Goal: Information Seeking & Learning: Learn about a topic

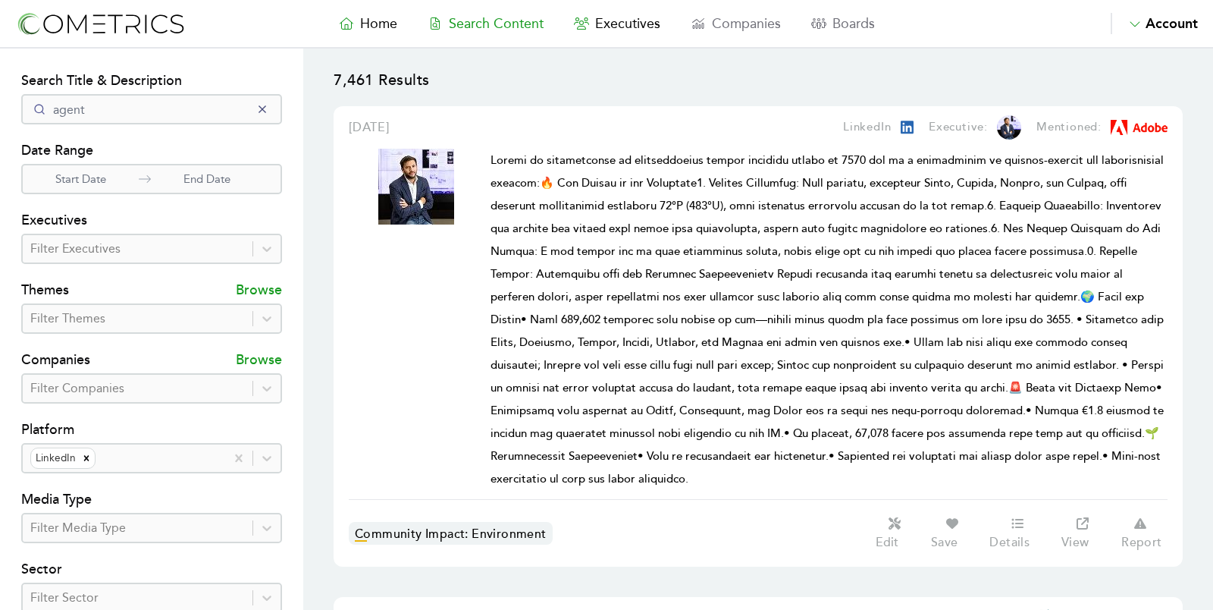
select select "50"
click at [256, 123] on input "agent" at bounding box center [151, 109] width 261 height 30
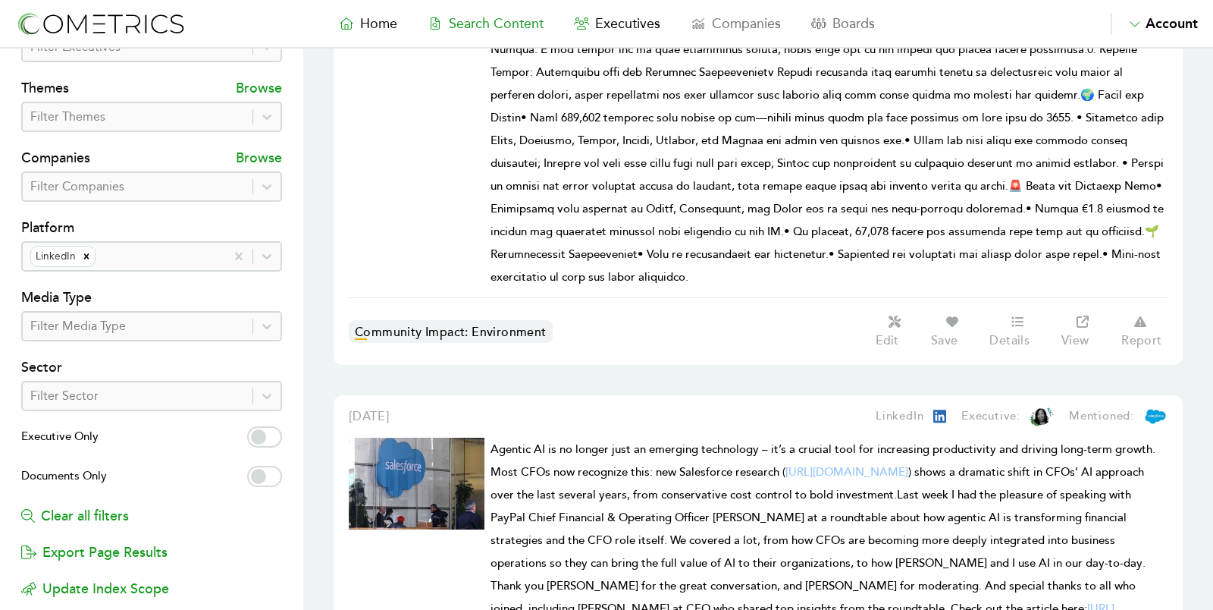
scroll to position [355, 0]
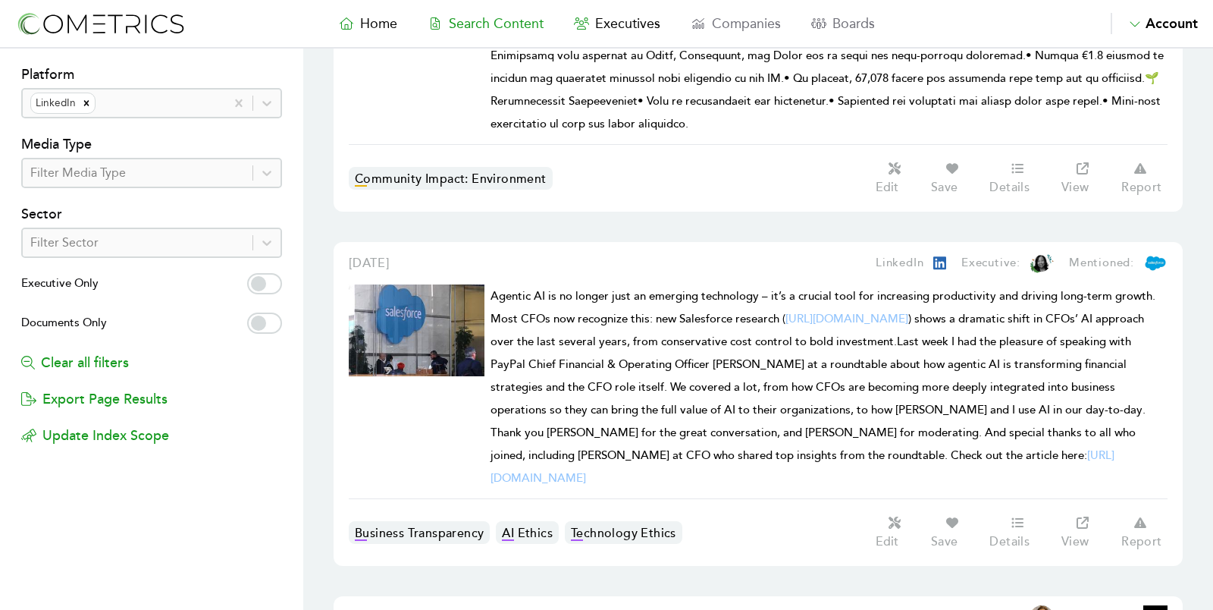
click at [614, 412] on span "Agentic AI is no longer just an emerging technology – it’s a crucial tool for i…" at bounding box center [823, 387] width 665 height 196
click at [384, 19] on span "Home" at bounding box center [378, 23] width 37 height 17
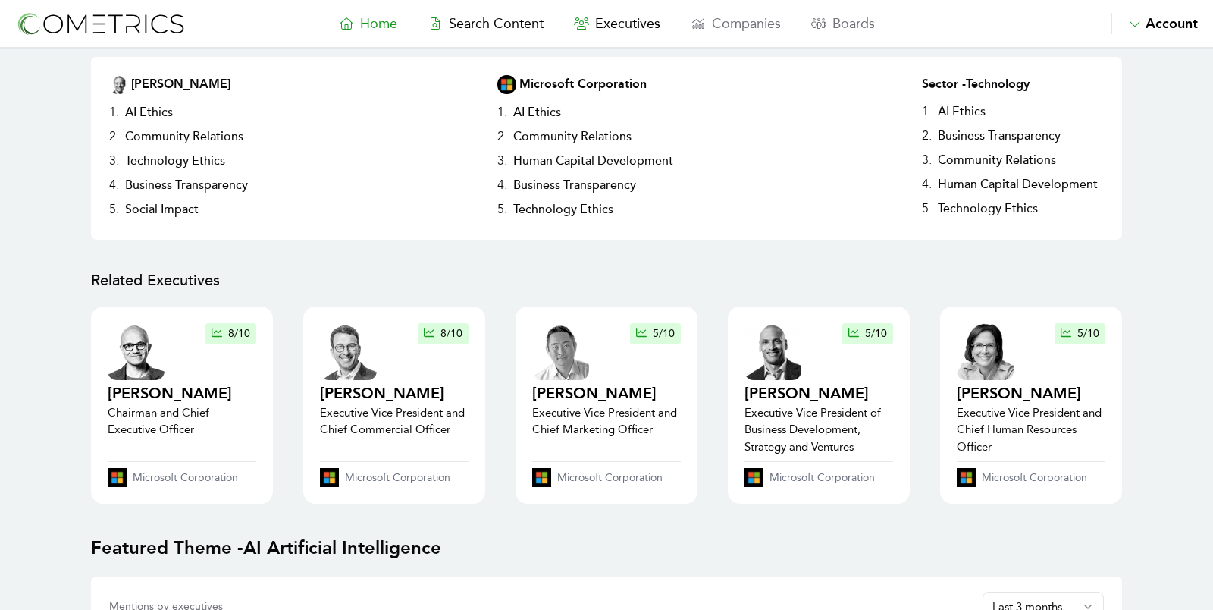
scroll to position [353, 0]
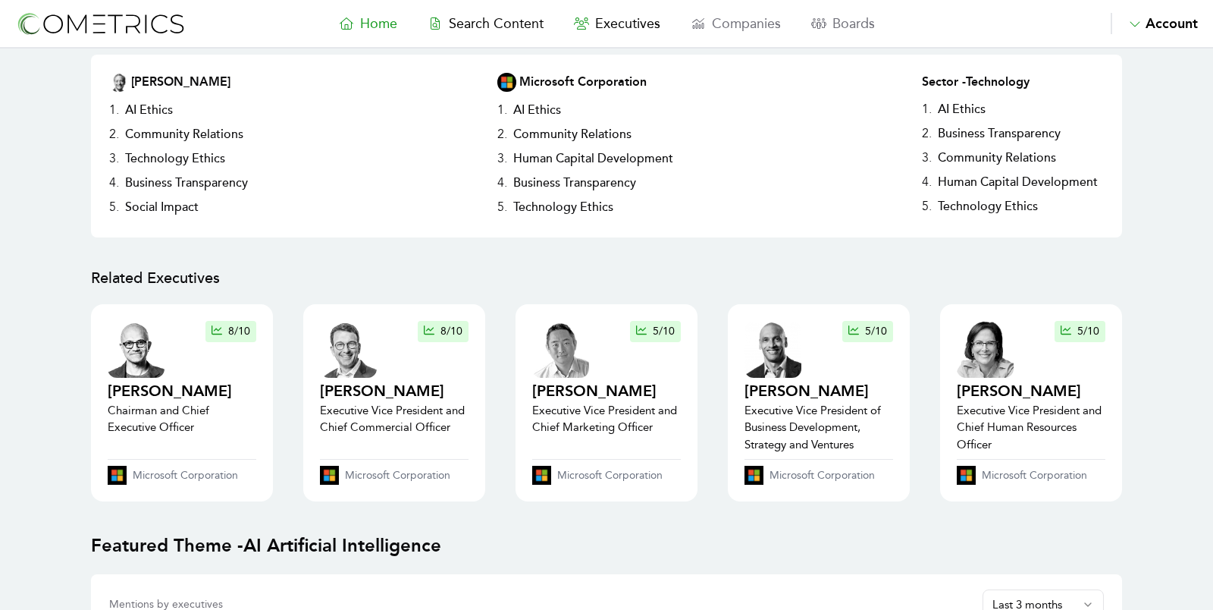
click at [343, 25] on icon at bounding box center [346, 23] width 15 height 12
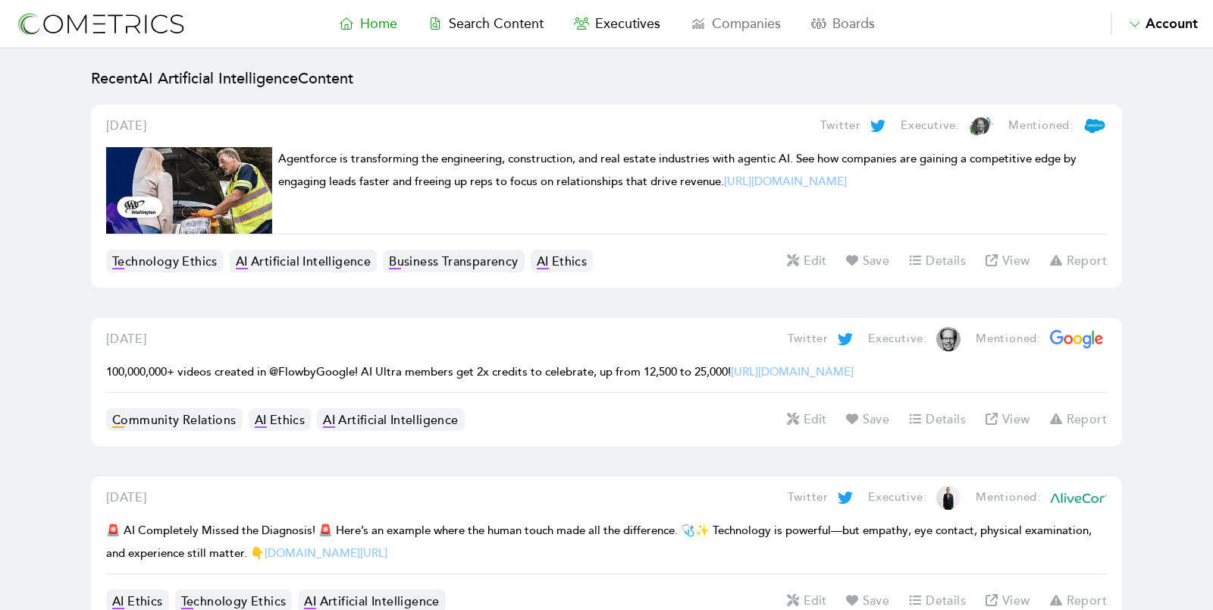
scroll to position [1745, 0]
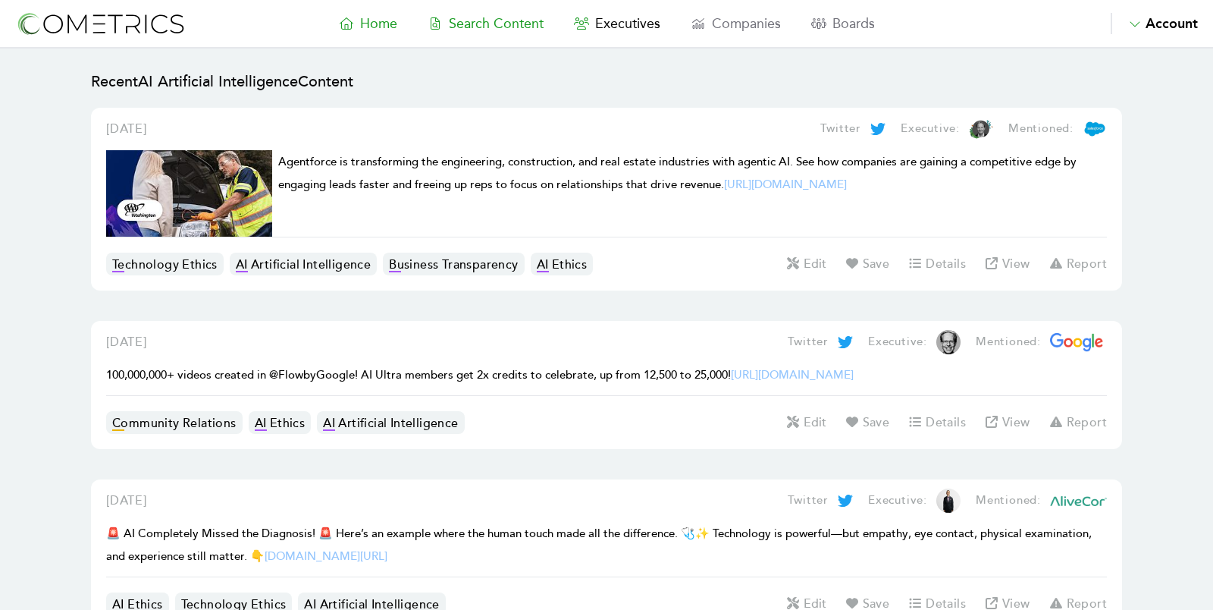
click at [503, 13] on link "Search Content" at bounding box center [485, 23] width 146 height 21
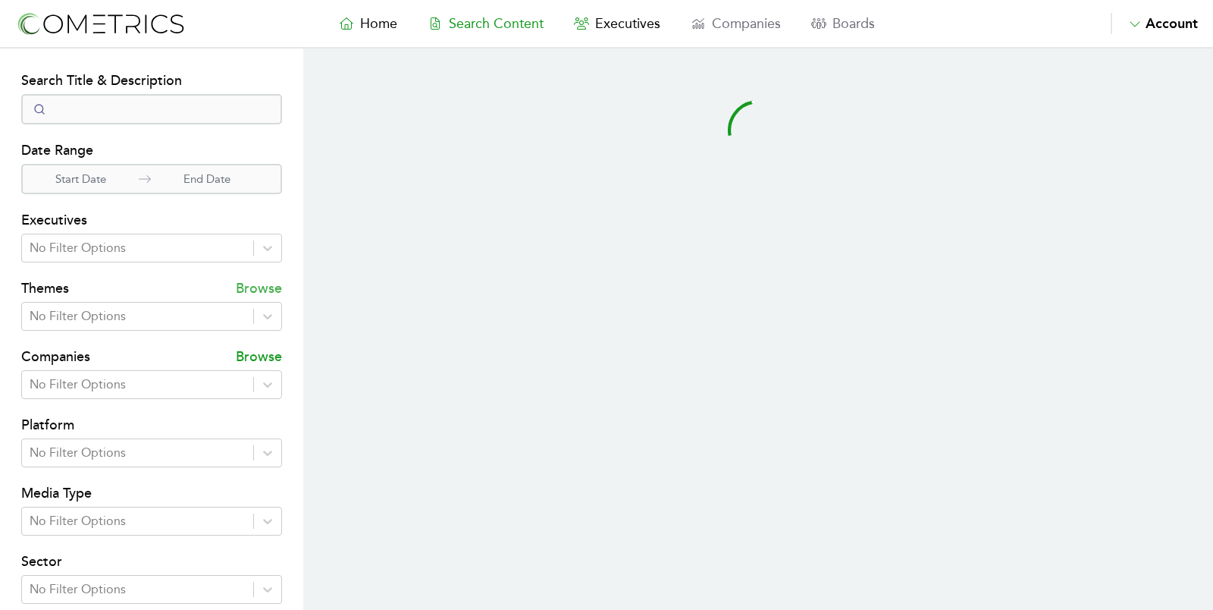
click at [266, 287] on p "Browse" at bounding box center [259, 289] width 46 height 24
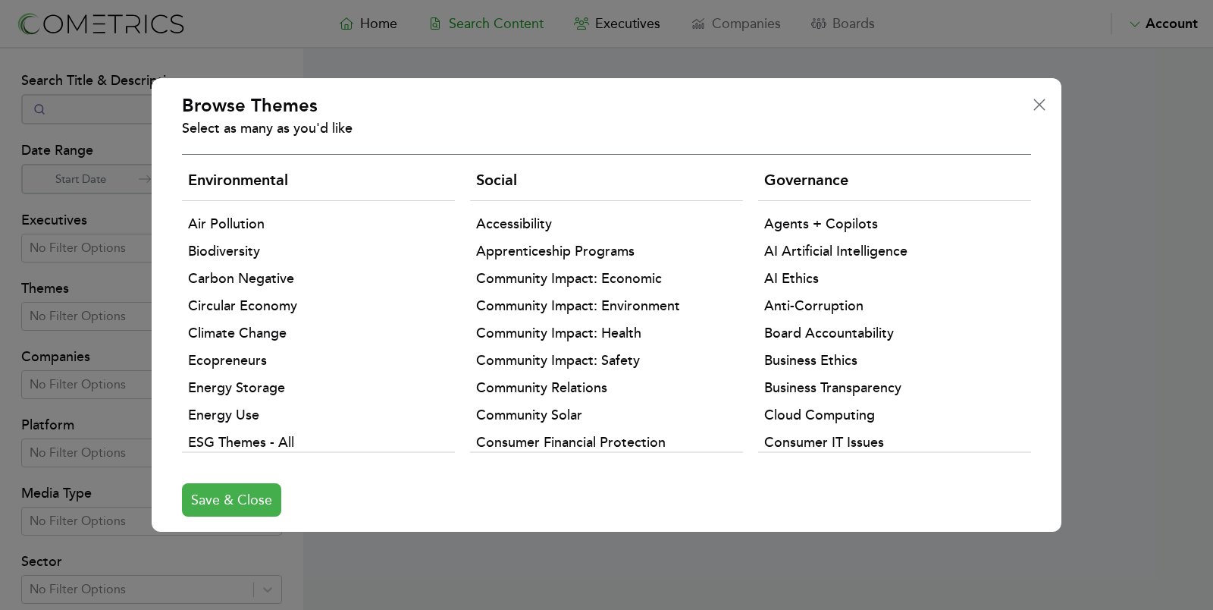
click at [236, 501] on button "Save & Close" at bounding box center [231, 499] width 99 height 33
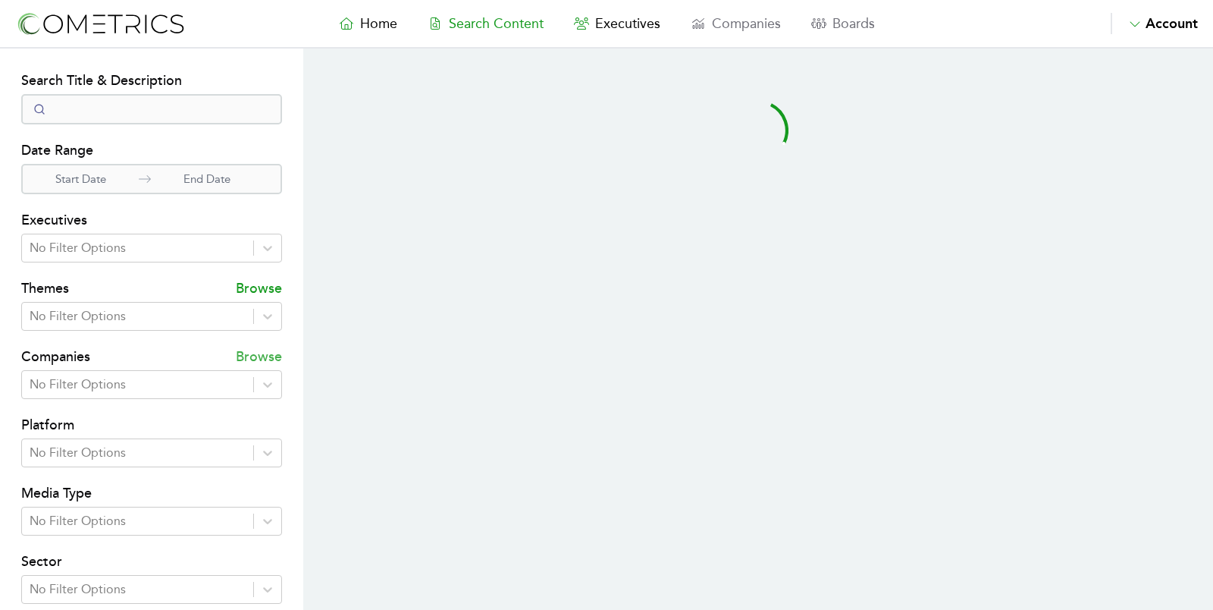
click at [259, 354] on p "Browse" at bounding box center [259, 358] width 46 height 24
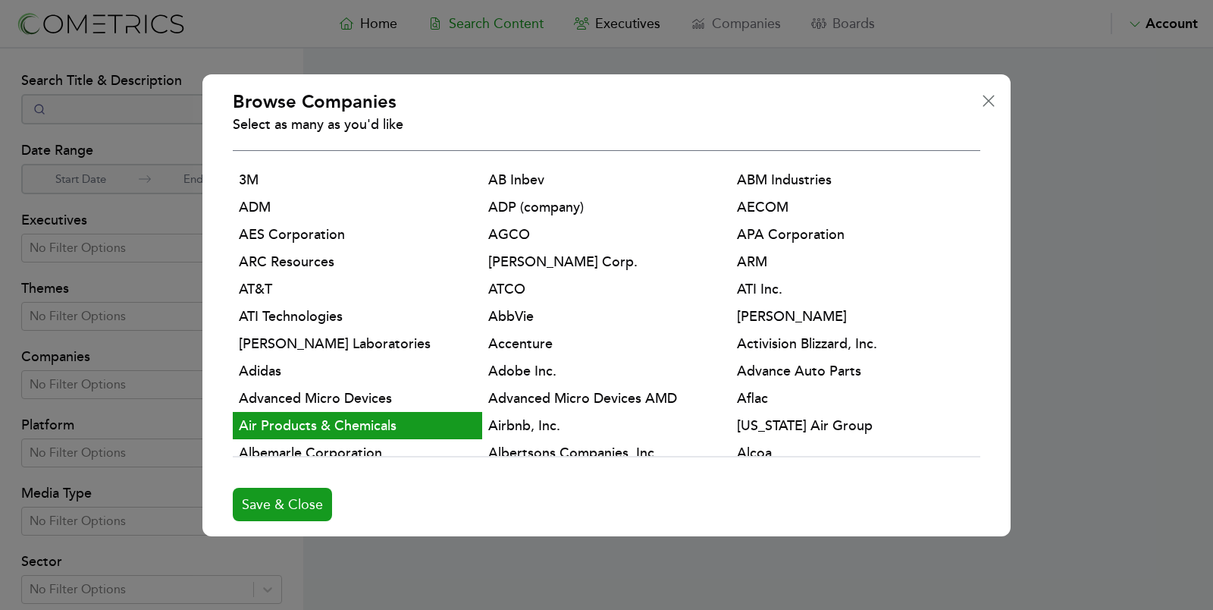
select select "50"
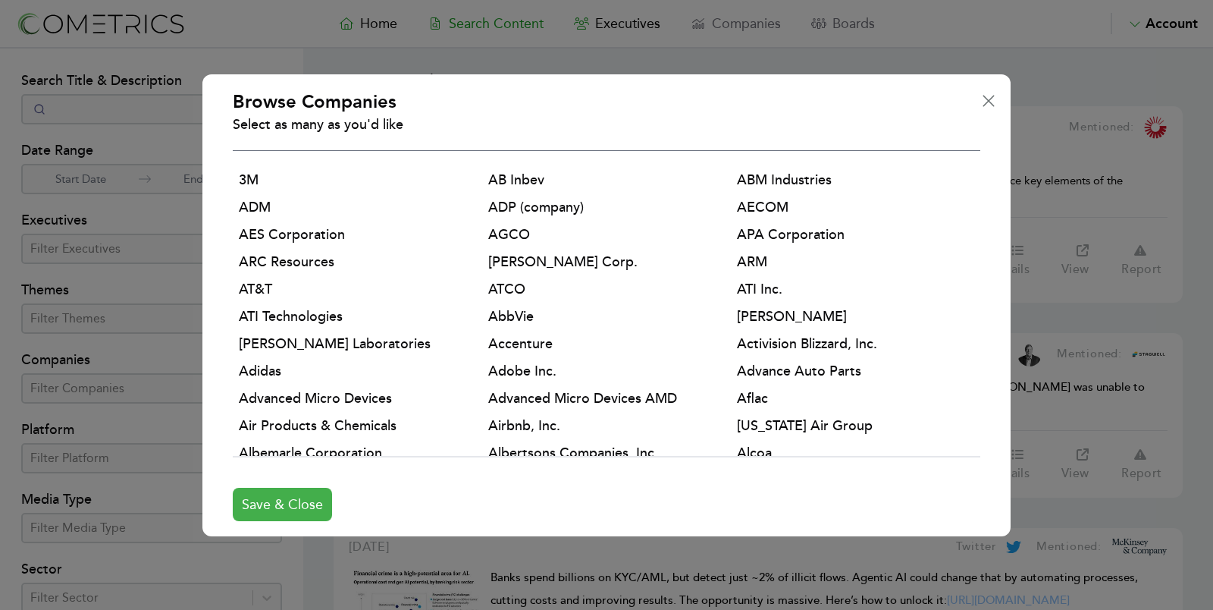
click at [262, 496] on button "Save & Close" at bounding box center [282, 504] width 99 height 33
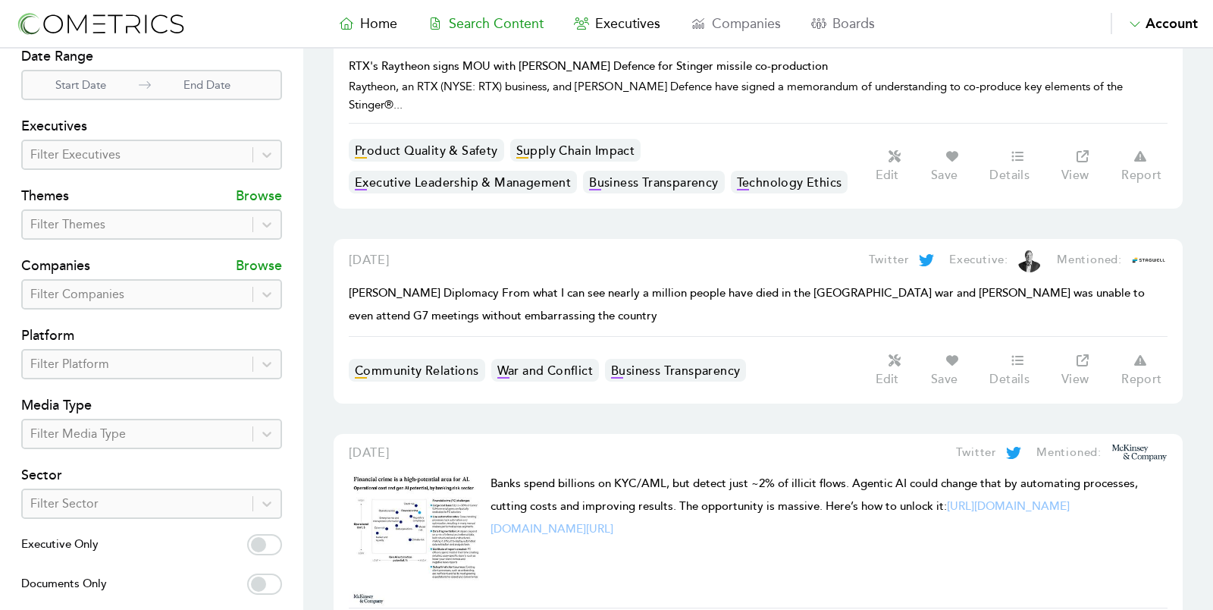
scroll to position [117, 0]
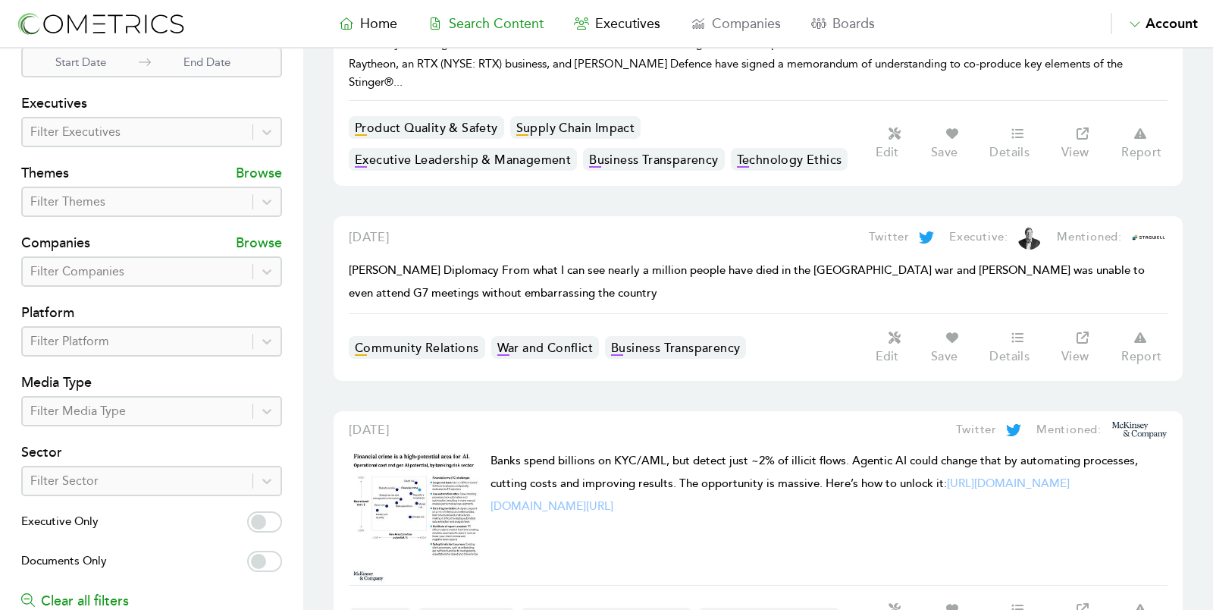
click at [378, 37] on nav "Home Search Content Executives Companies Boards Saved Alerts Nominate Account A…" at bounding box center [606, 24] width 1213 height 49
click at [378, 24] on span "Home" at bounding box center [378, 23] width 37 height 17
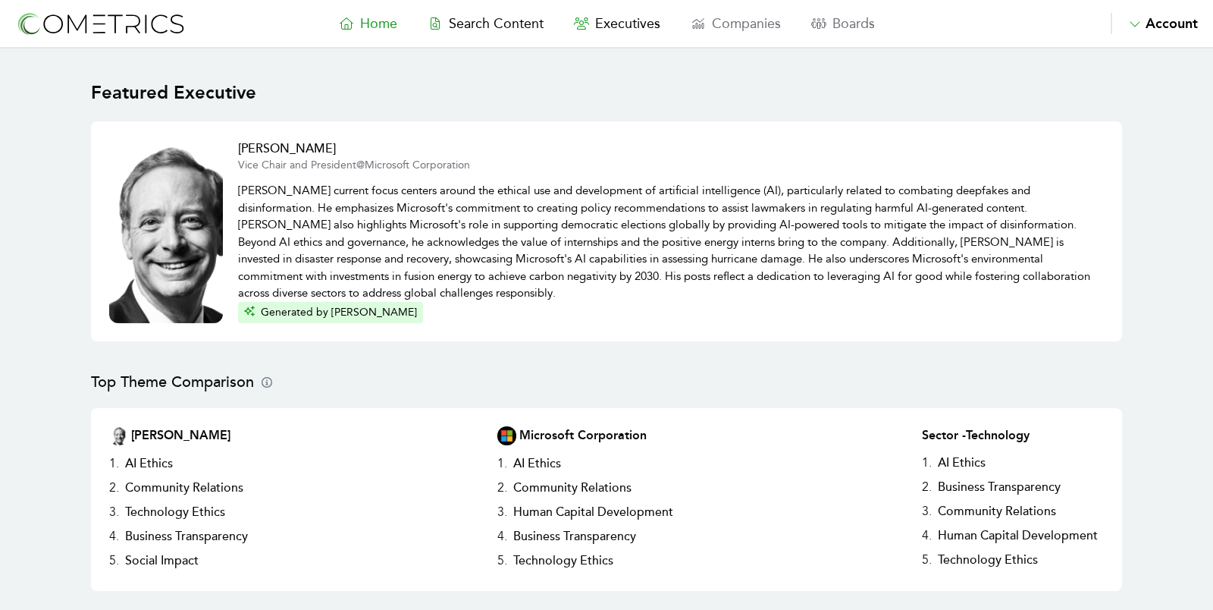
click at [261, 151] on h2 "[PERSON_NAME]" at bounding box center [671, 149] width 866 height 18
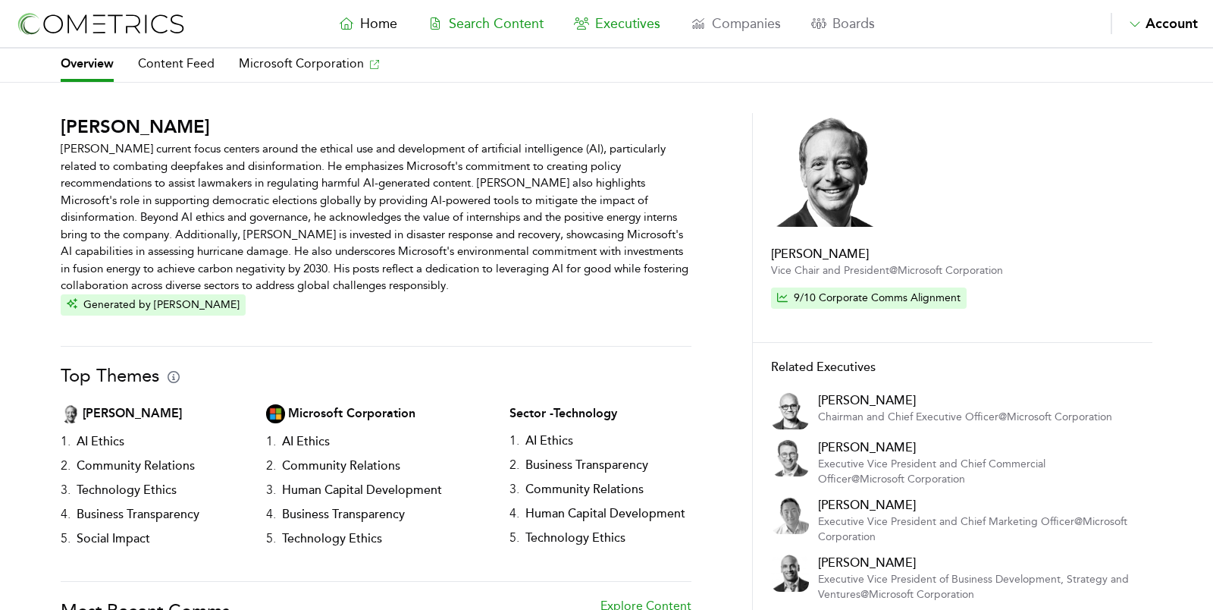
click at [508, 17] on span "Search Content" at bounding box center [496, 23] width 95 height 17
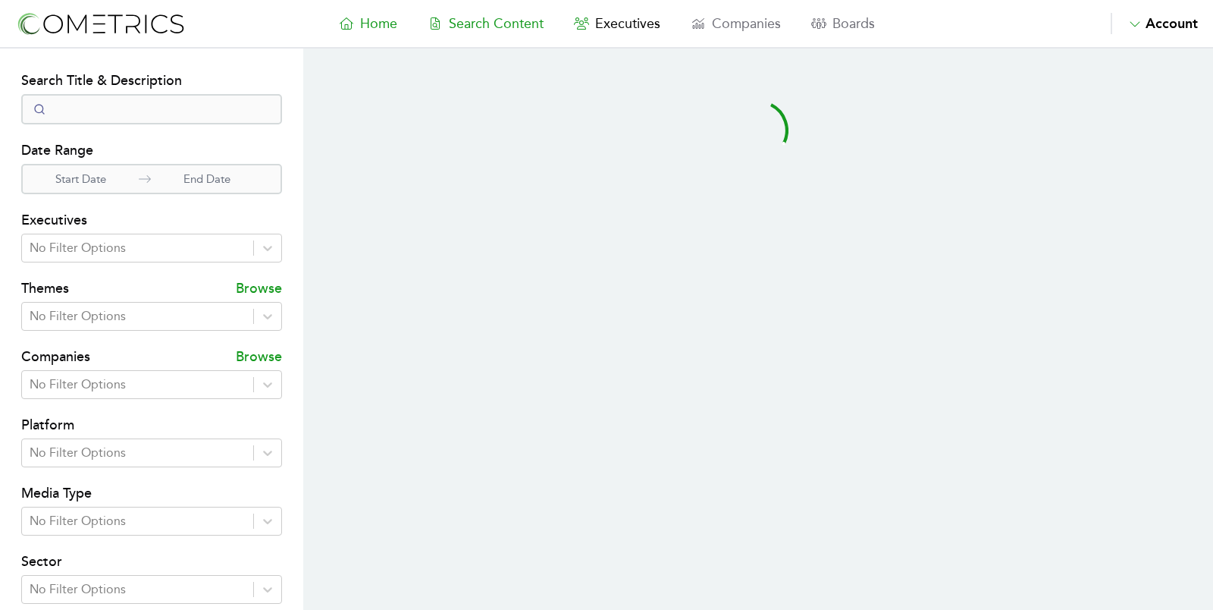
select select "50"
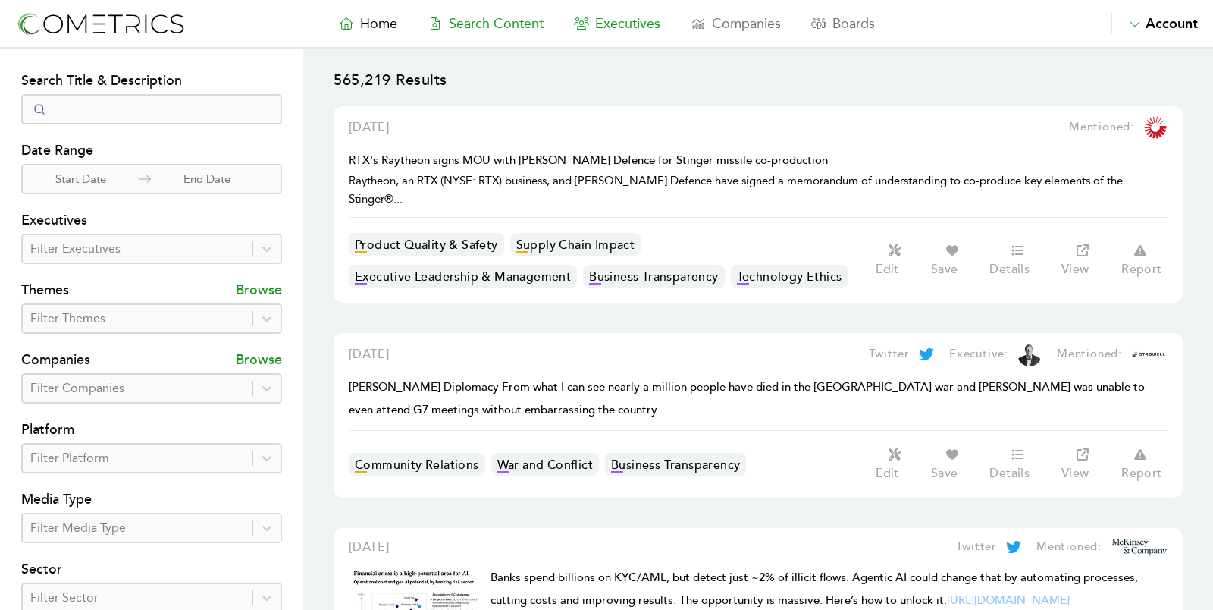
click at [607, 33] on link "Executives" at bounding box center [617, 23] width 117 height 21
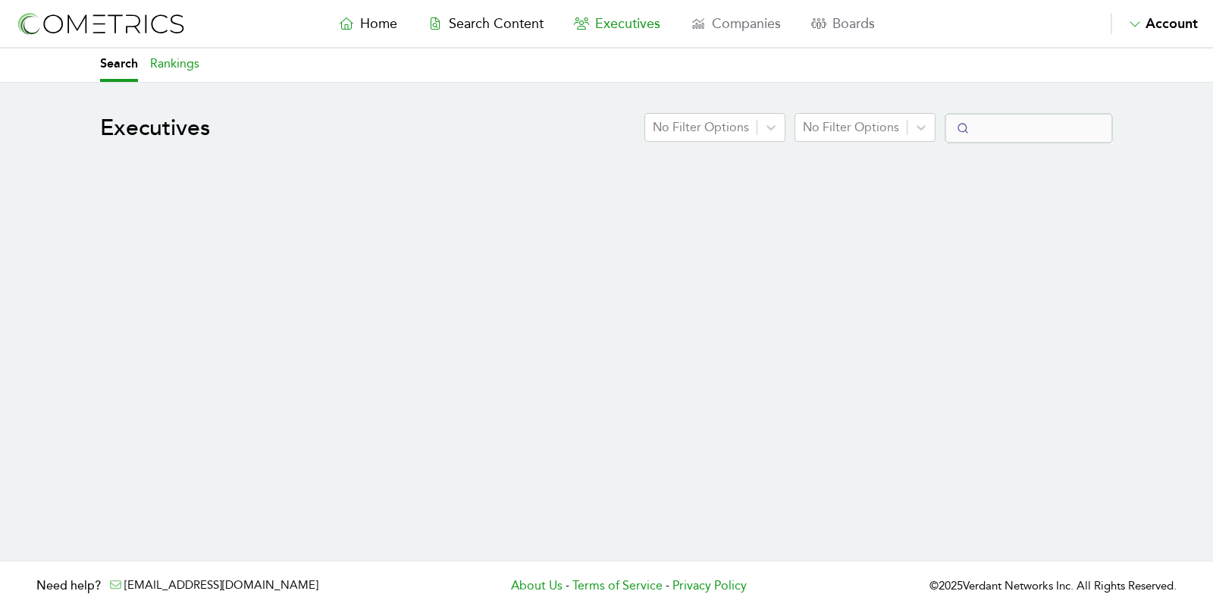
click at [171, 55] on link "Rankings" at bounding box center [174, 65] width 49 height 33
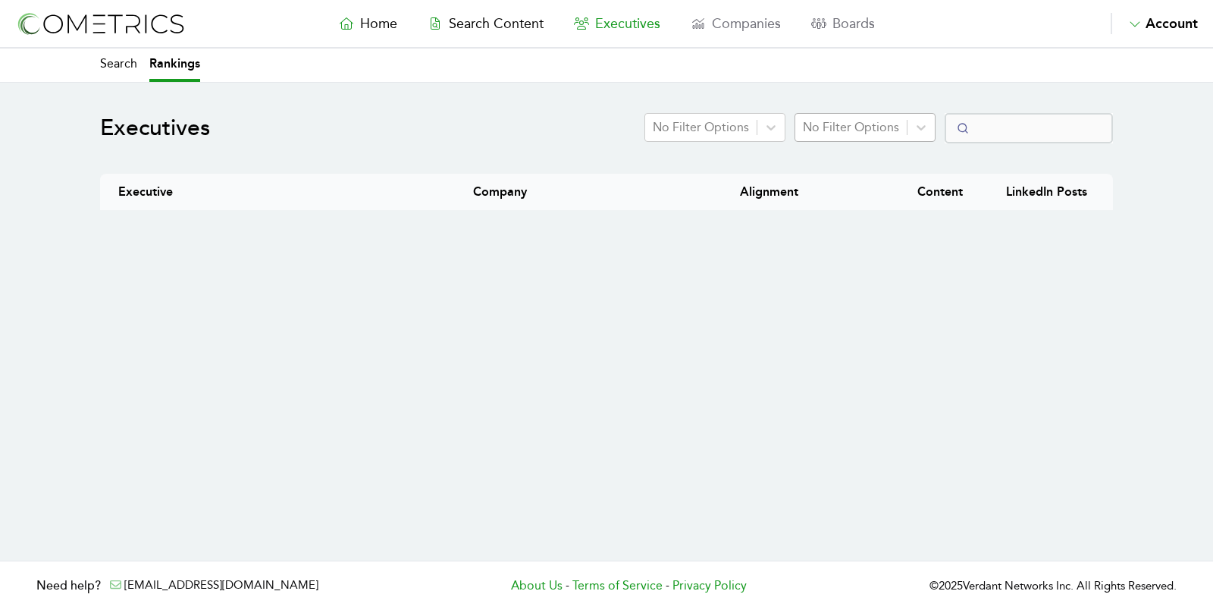
click at [856, 128] on div at bounding box center [851, 127] width 96 height 21
select select "50"
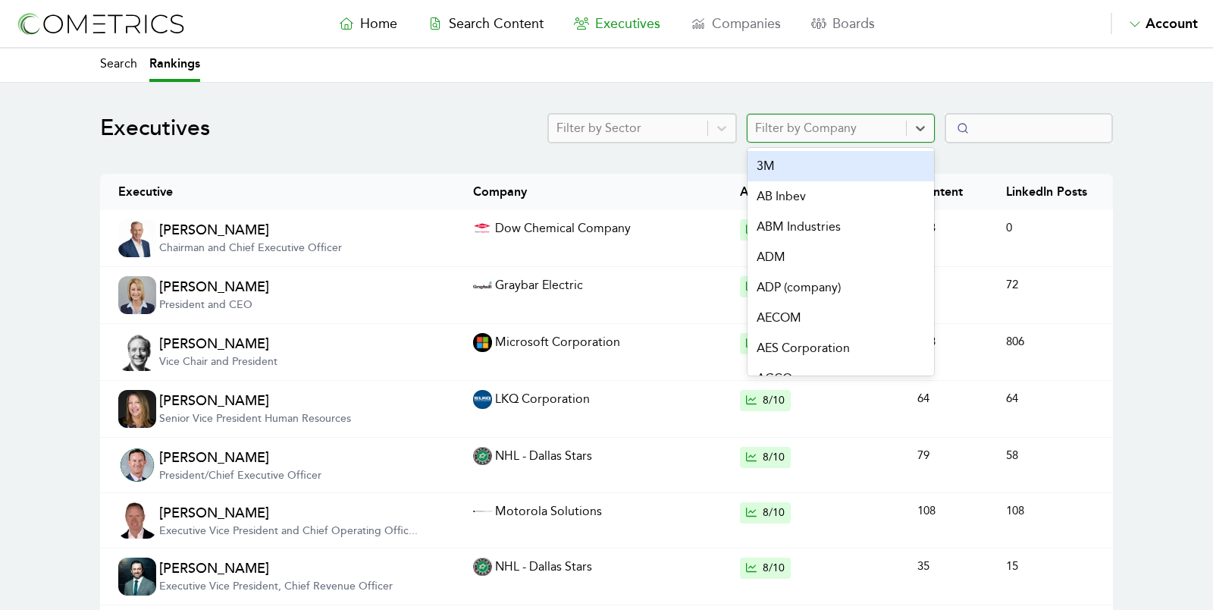
click at [856, 128] on div at bounding box center [826, 128] width 143 height 21
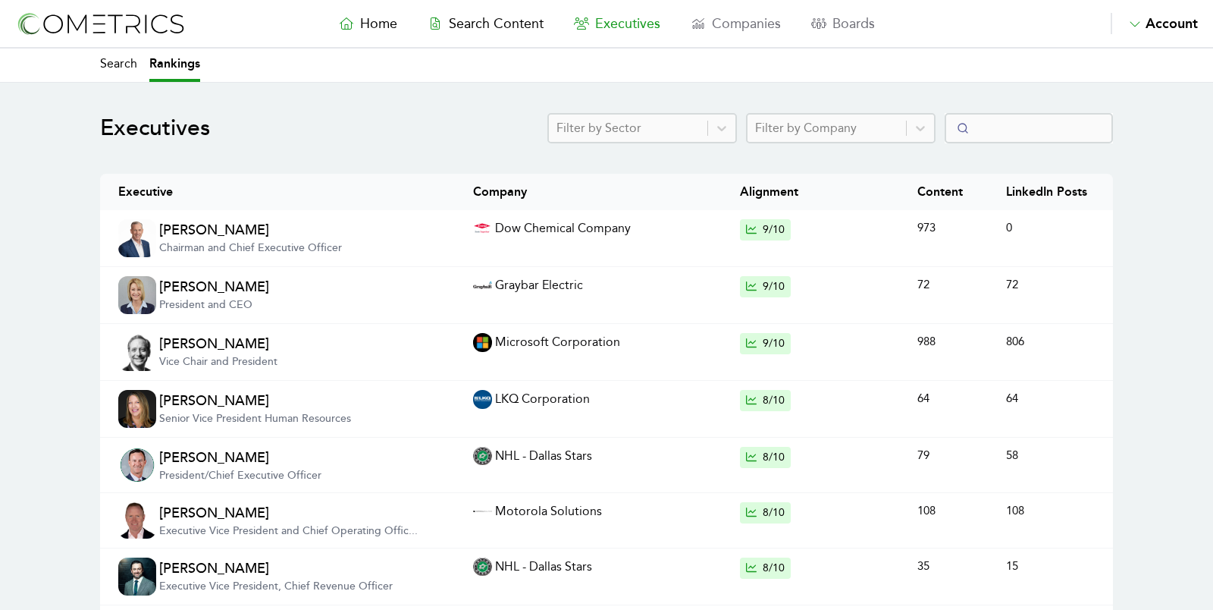
click at [440, 113] on header "Executives Filter by Sector Filter by Company" at bounding box center [606, 128] width 1013 height 30
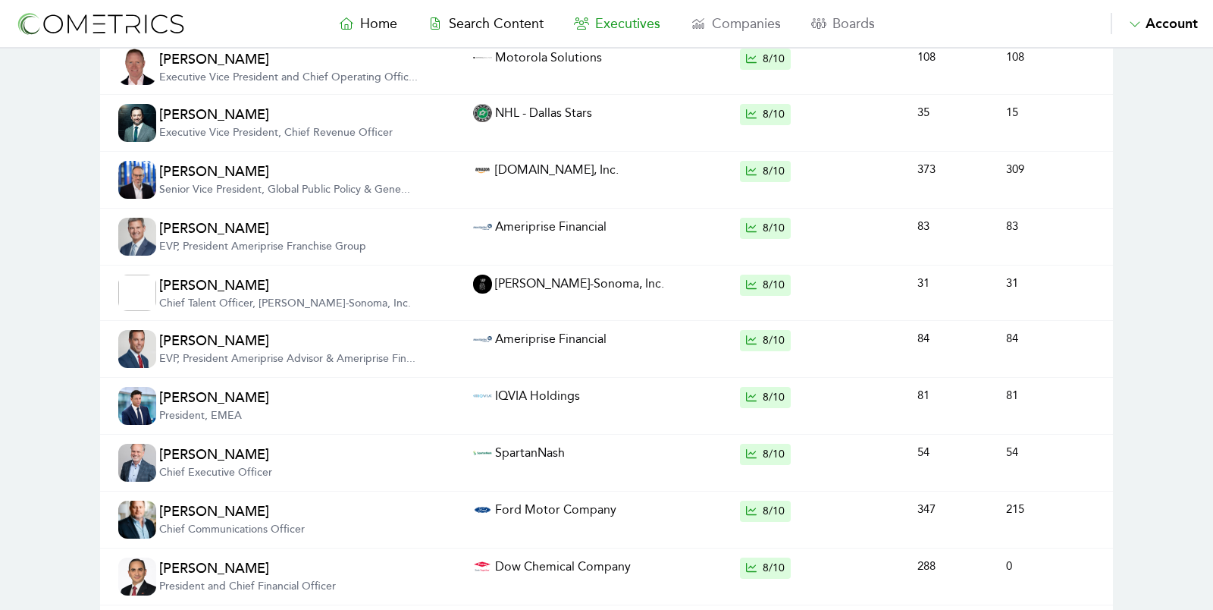
scroll to position [585, 0]
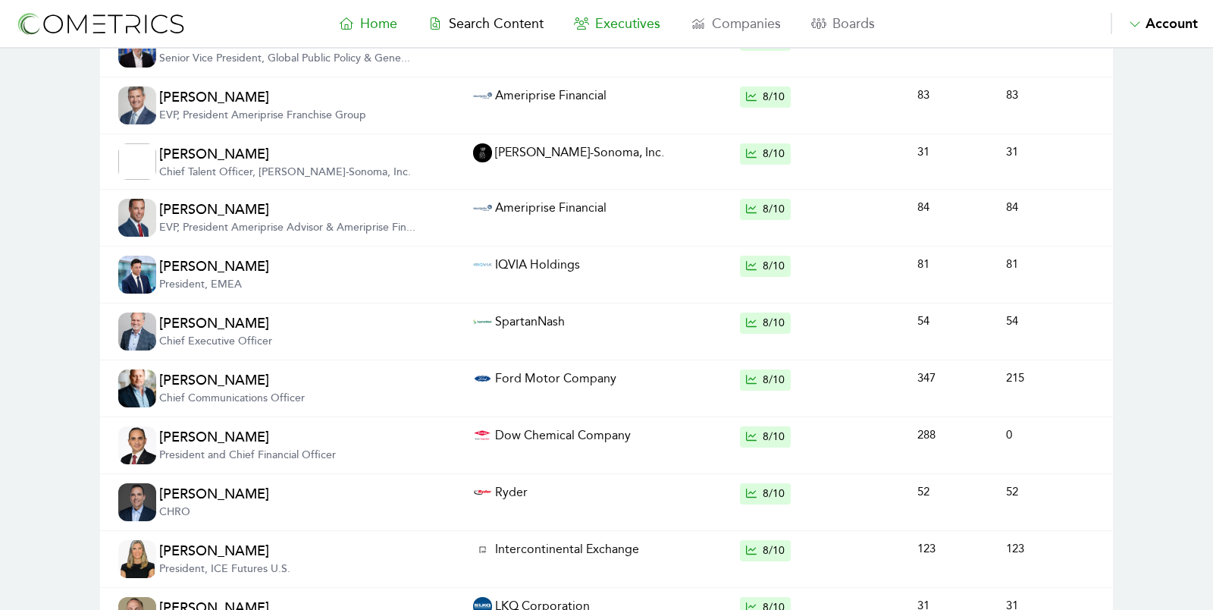
click at [373, 33] on link "Home" at bounding box center [368, 23] width 89 height 21
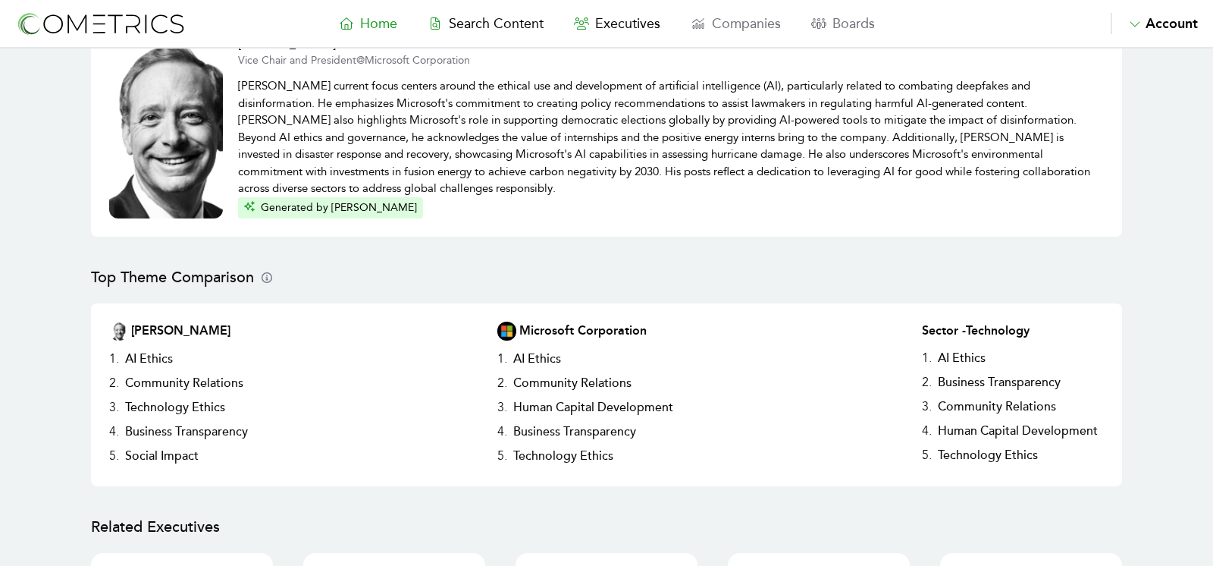
scroll to position [154, 0]
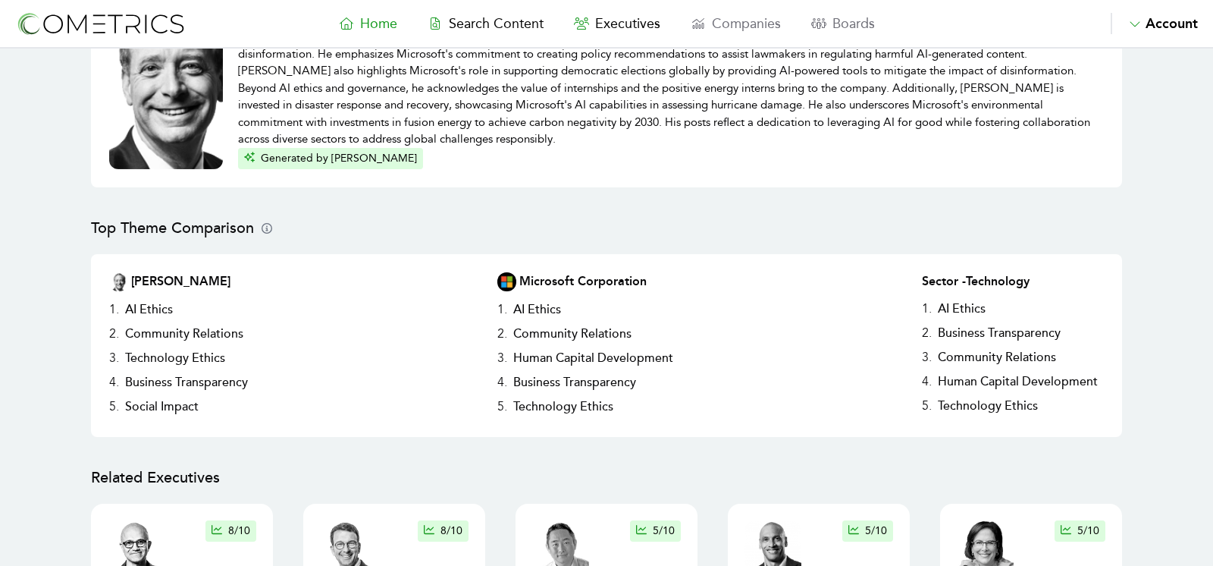
click at [623, 40] on nav "Home Search Content Executives Companies Boards Saved Alerts Nominate Account A…" at bounding box center [606, 24] width 1213 height 49
click at [613, 7] on nav "Home Search Content Executives Companies Boards Saved Alerts Nominate Account A…" at bounding box center [606, 24] width 1213 height 49
click at [615, 20] on span "Executives" at bounding box center [627, 23] width 65 height 17
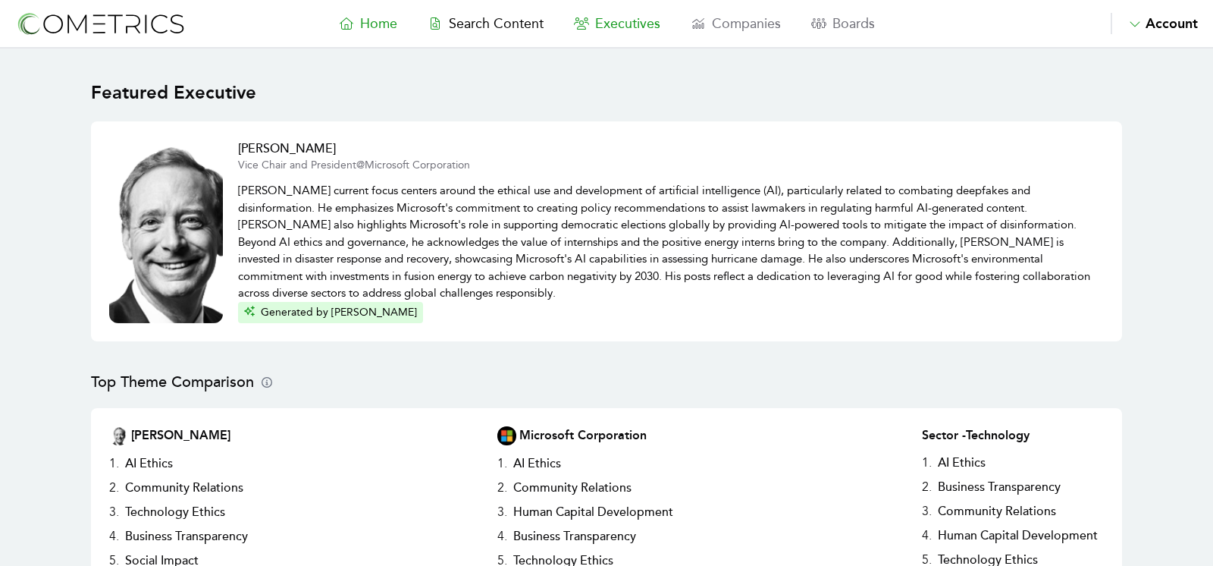
select select "50"
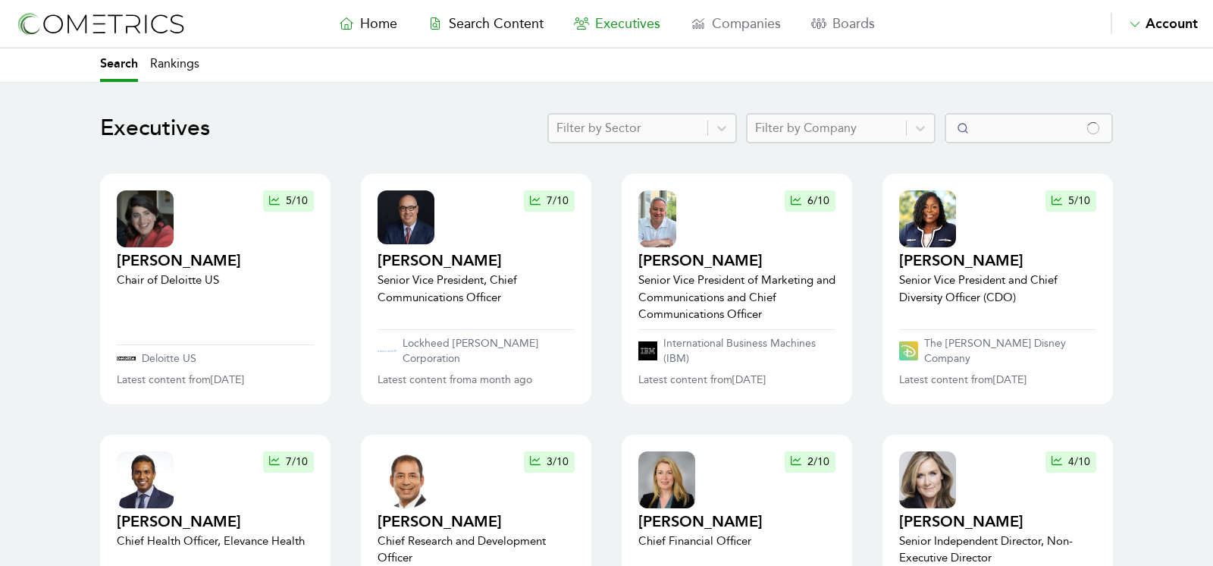
click at [202, 39] on nav "Home Search Content Executives Companies Boards Saved Alerts Nominate Account A…" at bounding box center [606, 24] width 1213 height 49
click at [175, 66] on link "Rankings" at bounding box center [174, 65] width 49 height 33
select select "50"
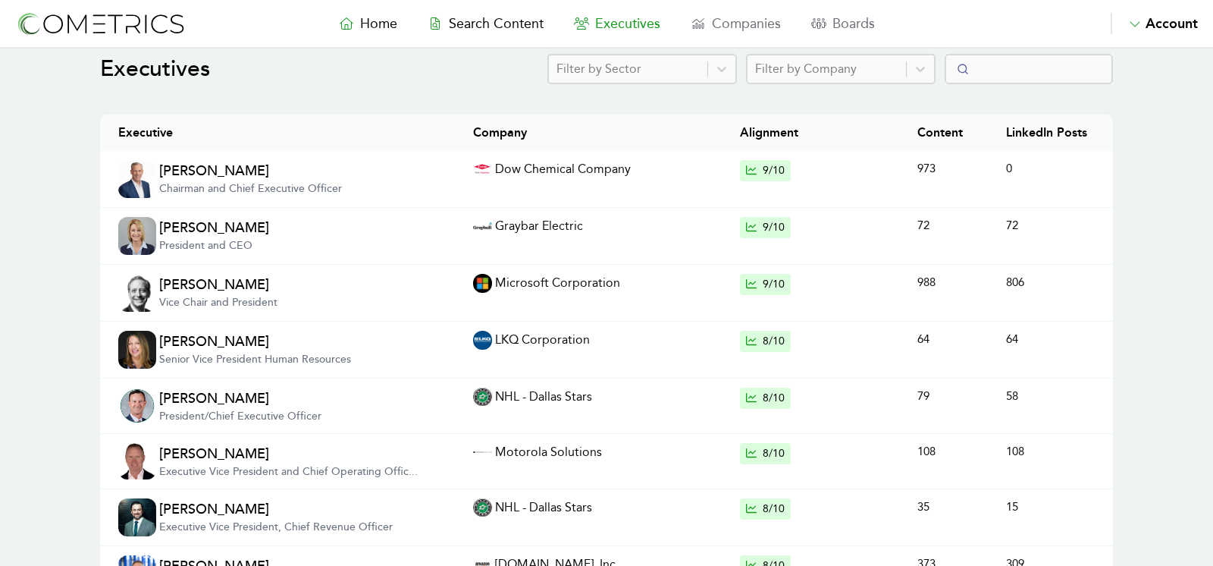
scroll to position [61, 0]
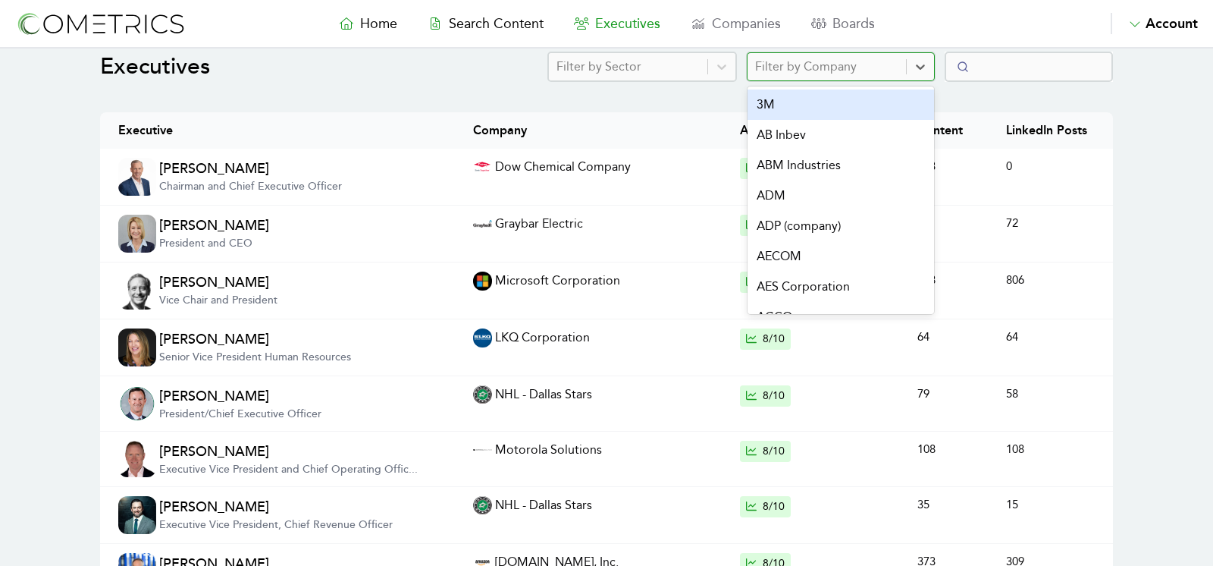
click at [808, 56] on div at bounding box center [826, 66] width 143 height 21
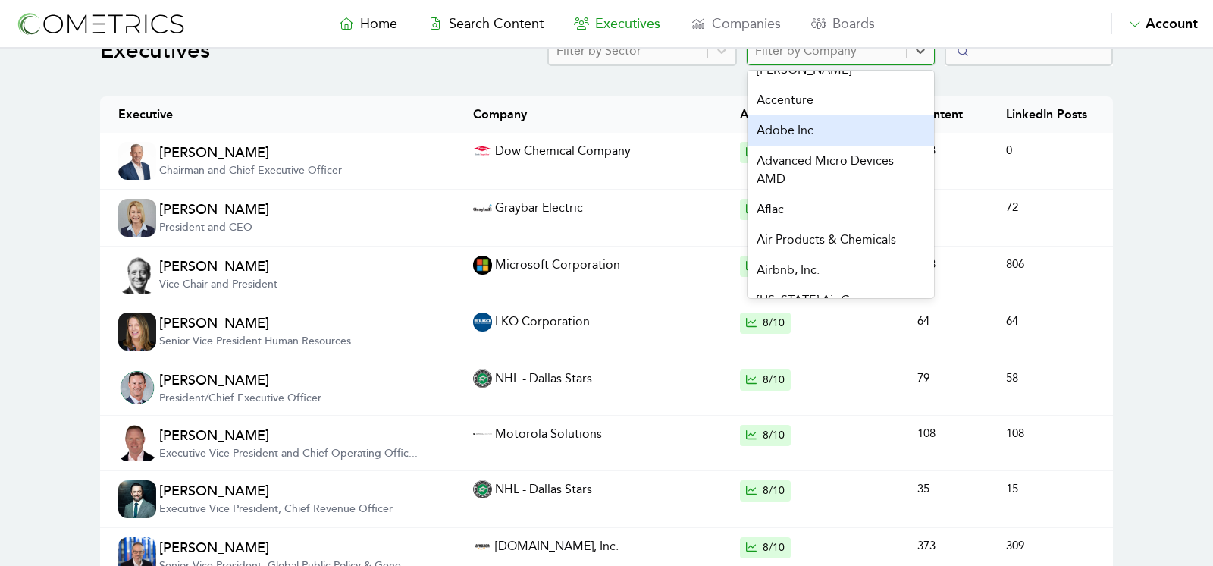
scroll to position [394, 0]
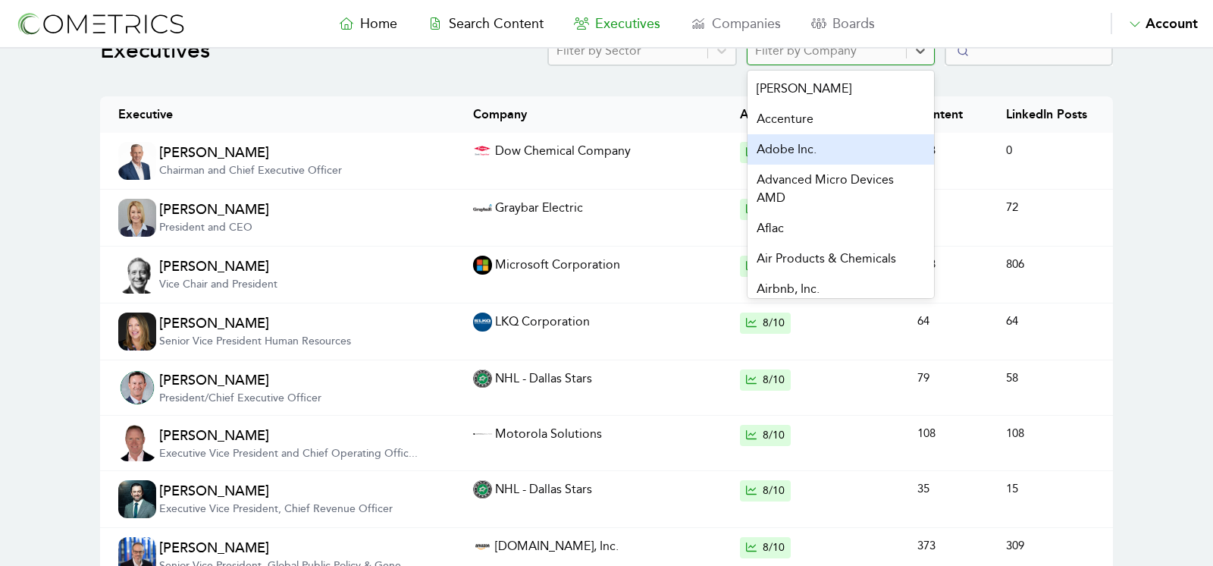
click at [838, 158] on div "Adobe Inc." at bounding box center [841, 149] width 187 height 30
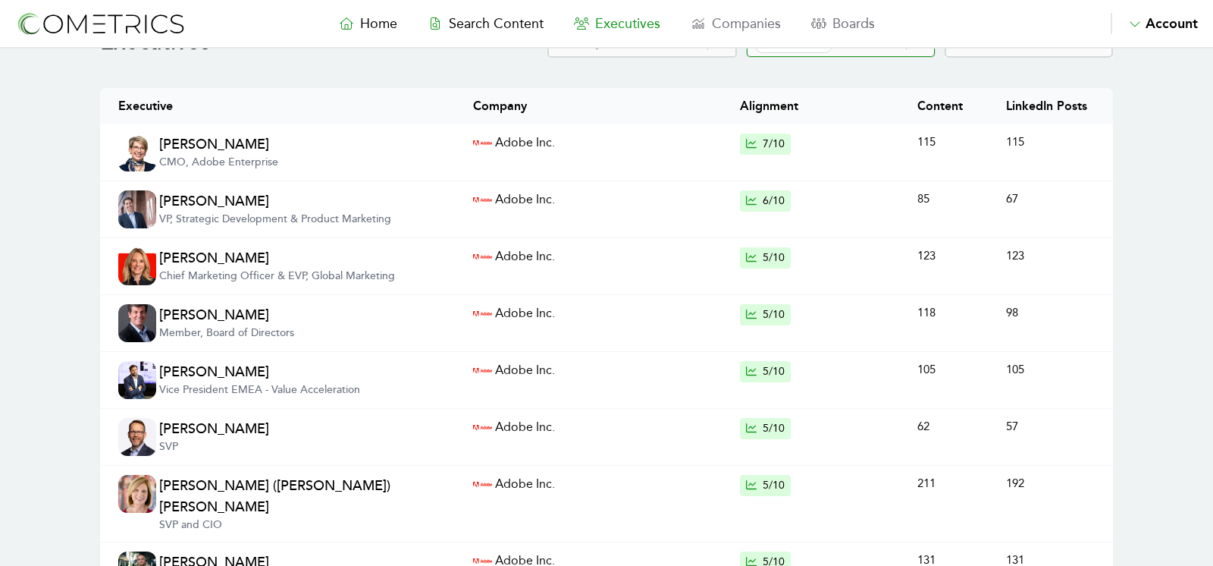
scroll to position [95, 0]
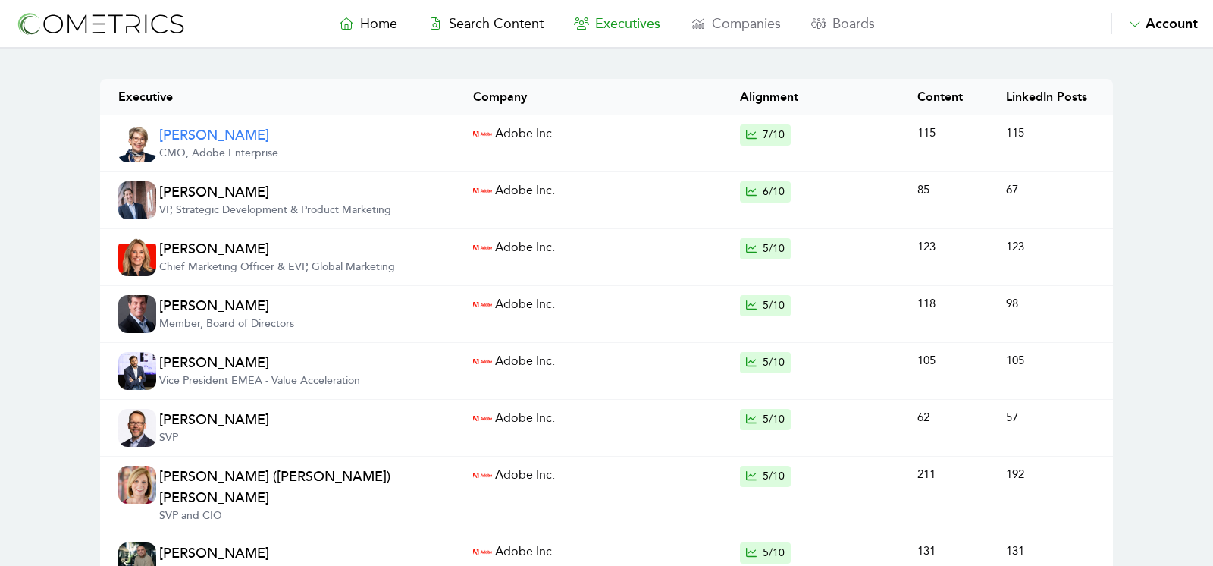
click at [199, 136] on link "Rachel Thornton CMO, Adobe Enterprise" at bounding box center [218, 143] width 119 height 38
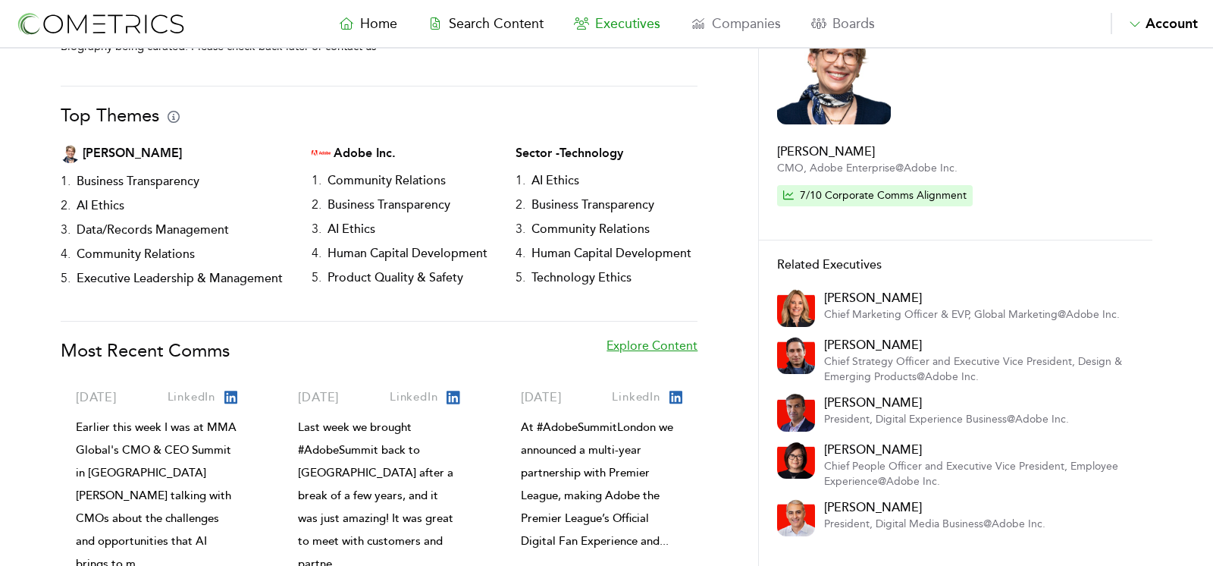
scroll to position [104, 0]
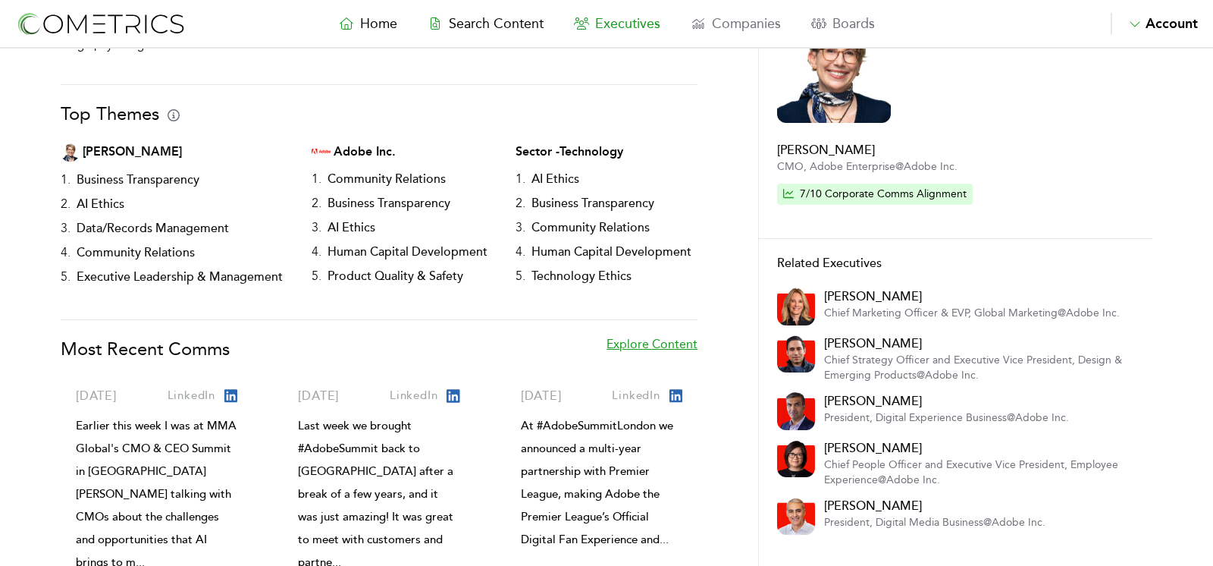
click at [606, 30] on span "Executives" at bounding box center [627, 23] width 65 height 17
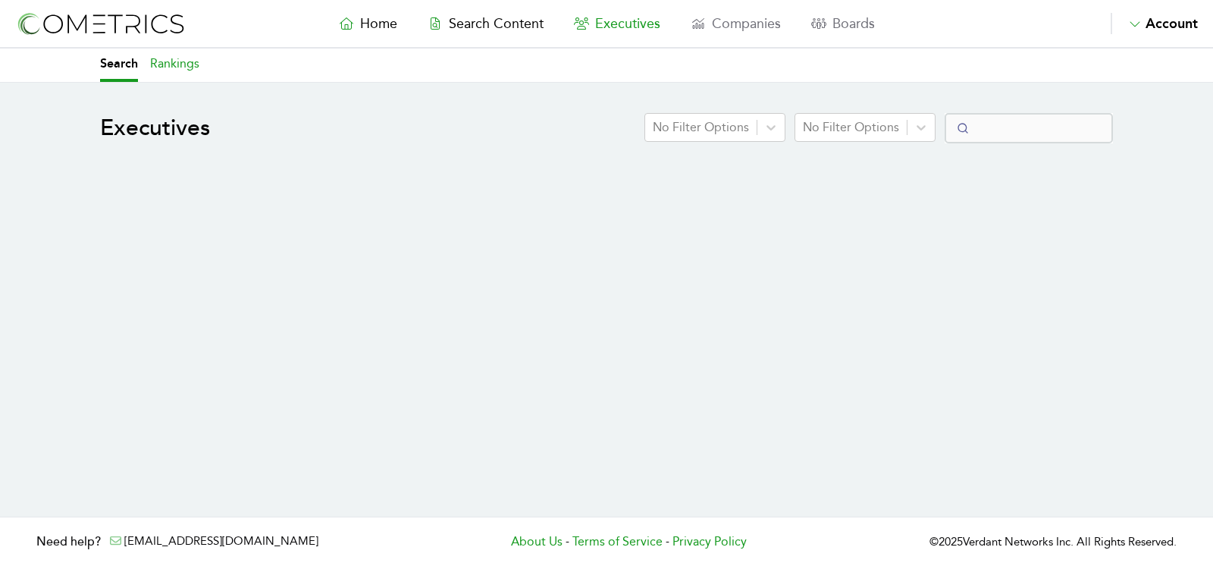
click at [177, 53] on link "Rankings" at bounding box center [174, 65] width 49 height 33
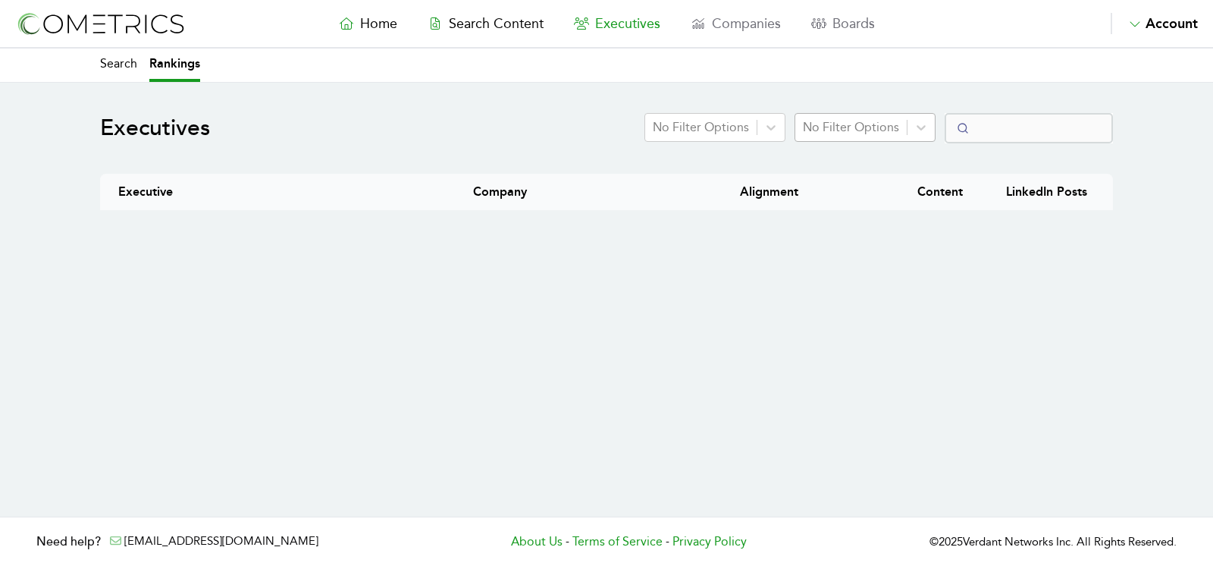
click at [899, 117] on div at bounding box center [851, 127] width 96 height 21
select select "50"
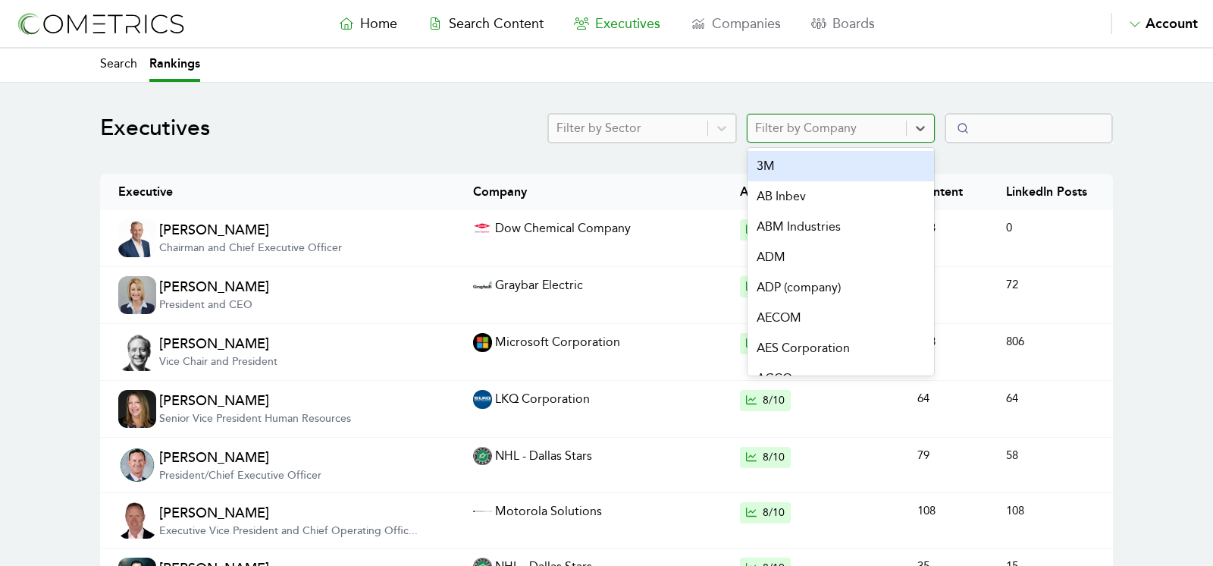
click at [700, 124] on div at bounding box center [628, 128] width 143 height 21
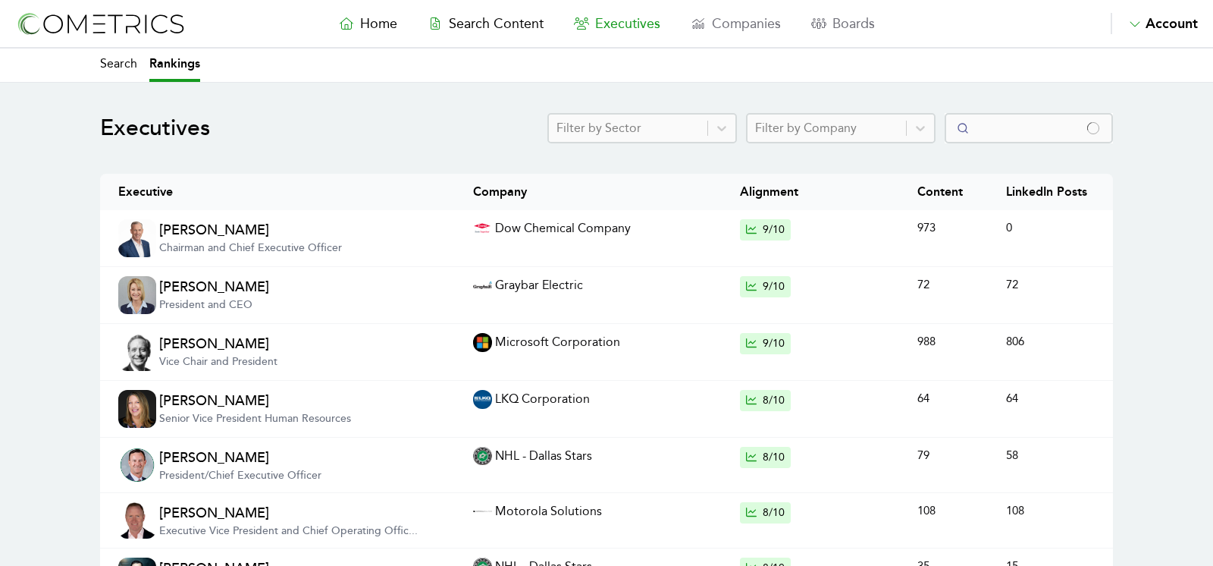
click at [378, 33] on link "Home" at bounding box center [368, 23] width 89 height 21
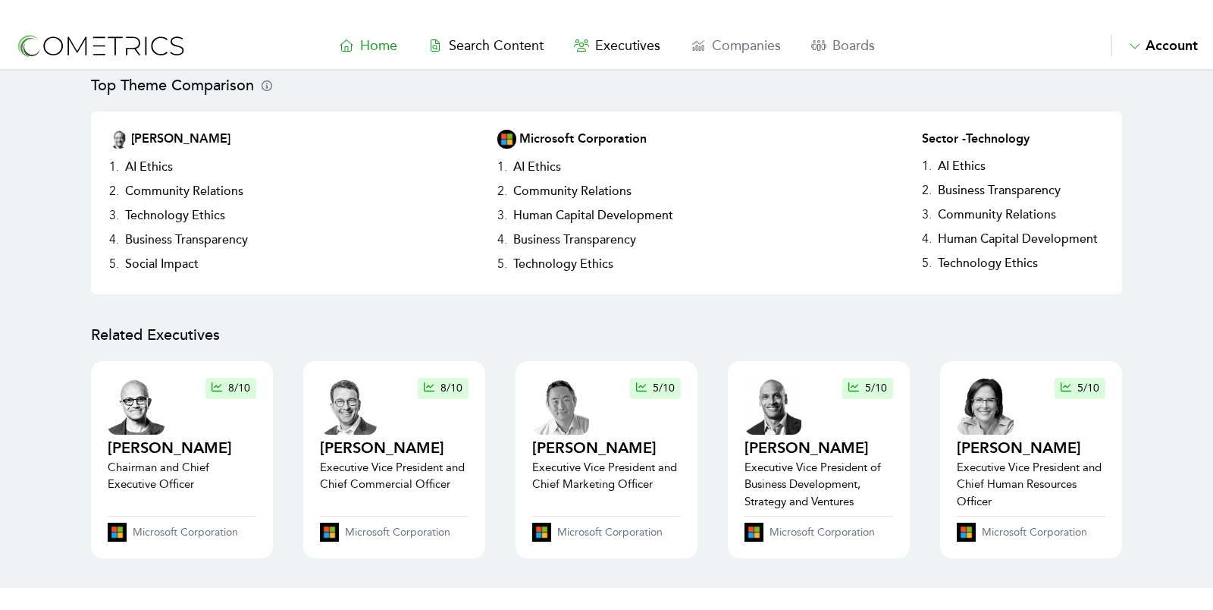
scroll to position [316, 0]
